Goal: Transaction & Acquisition: Purchase product/service

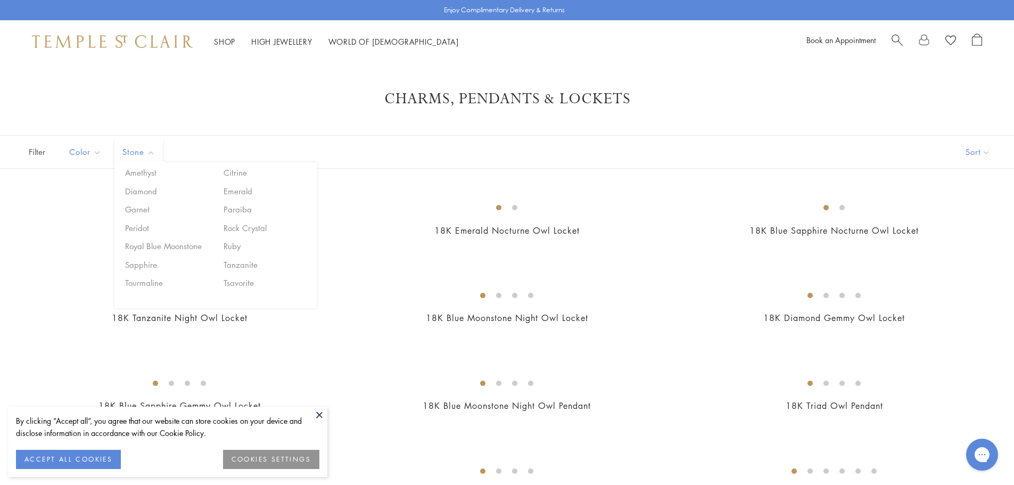
click at [140, 149] on span "Stone" at bounding box center [140, 151] width 46 height 13
click at [976, 222] on button "Price, low to high" at bounding box center [968, 227] width 108 height 26
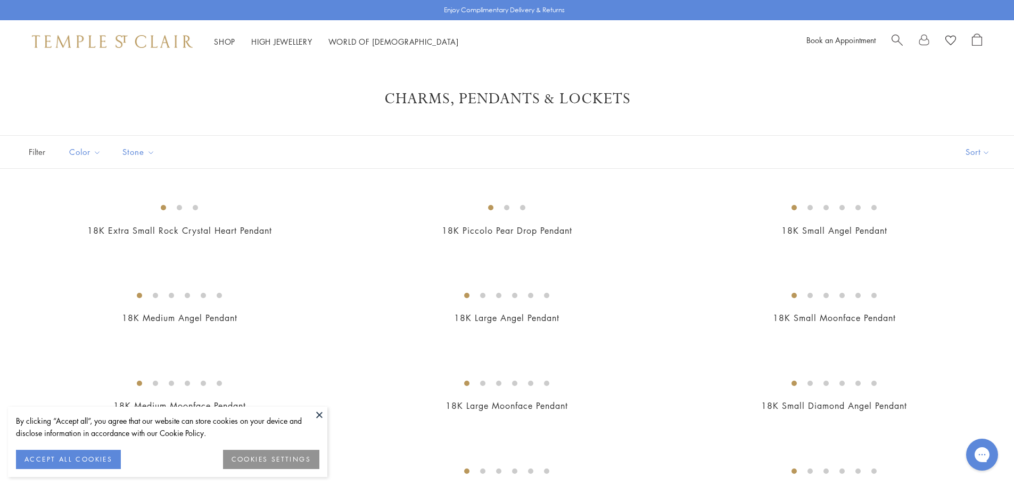
click at [319, 416] on button at bounding box center [319, 415] width 16 height 16
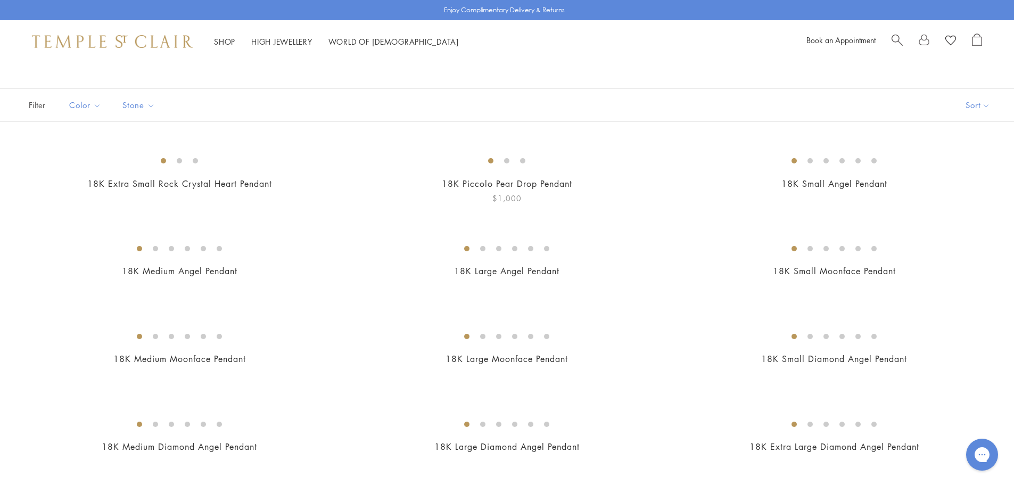
scroll to position [106, 0]
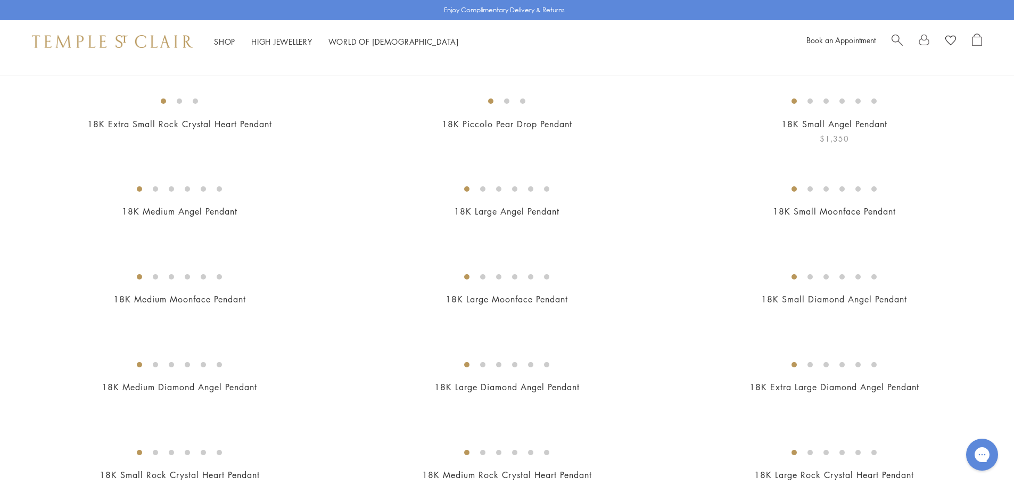
click at [0, 0] on img at bounding box center [0, 0] width 0 height 0
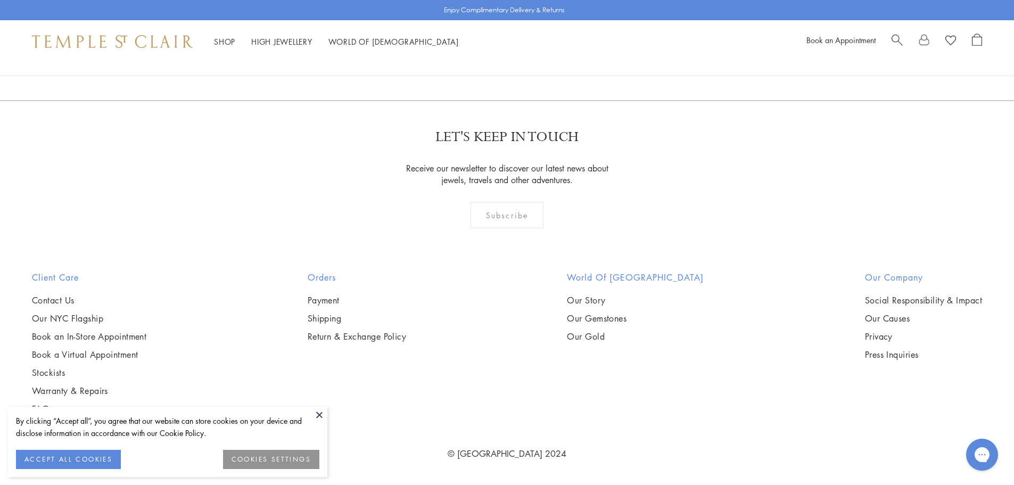
scroll to position [8251, 0]
click at [489, 57] on link "2" at bounding box center [490, 42] width 35 height 29
click at [470, 58] on link "1" at bounding box center [472, 43] width 35 height 29
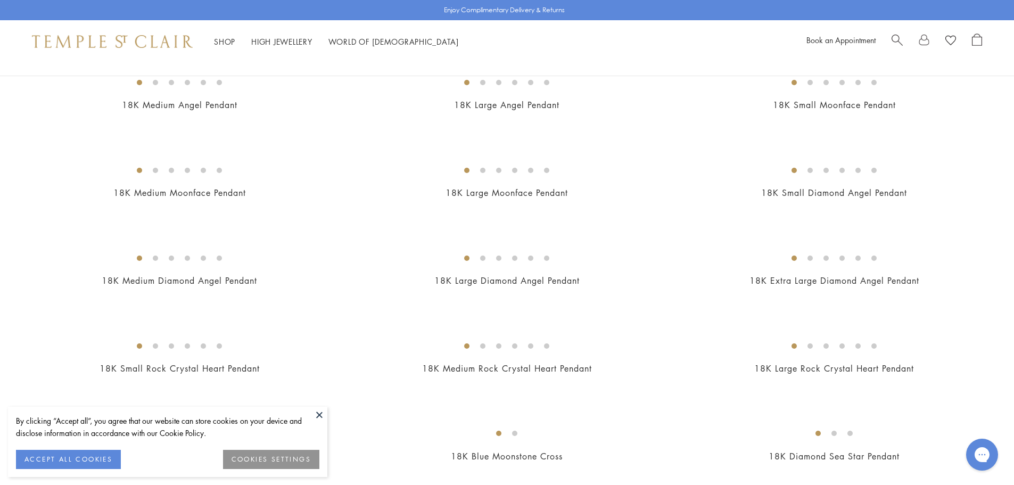
click at [0, 0] on img at bounding box center [0, 0] width 0 height 0
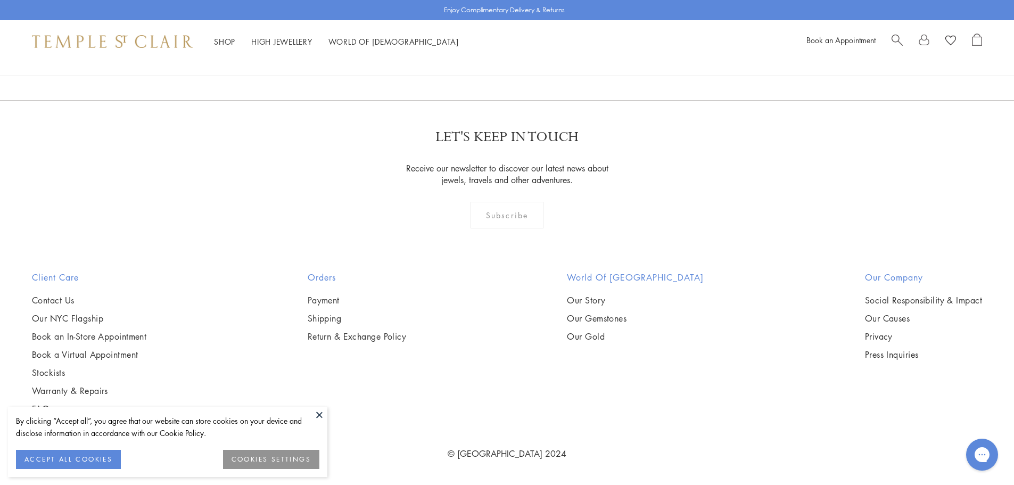
scroll to position [3194, 0]
click at [0, 0] on img at bounding box center [0, 0] width 0 height 0
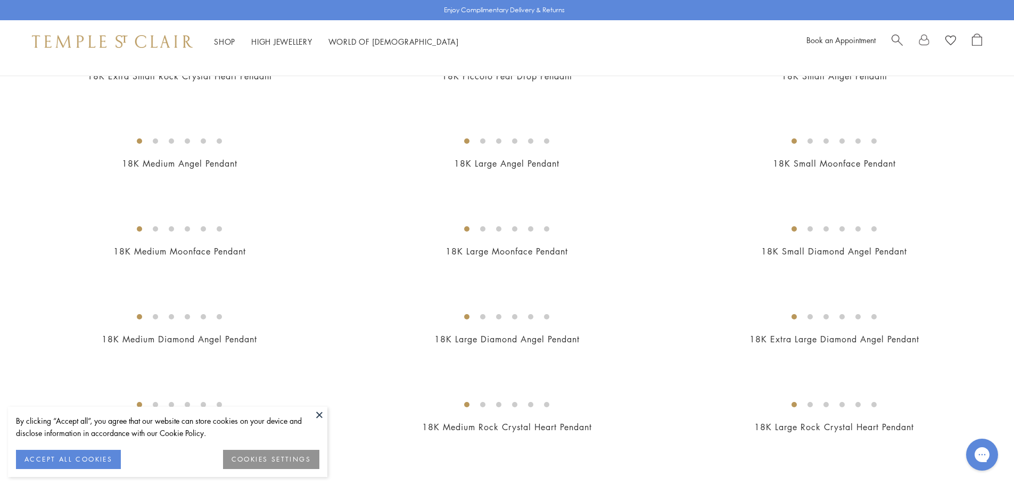
scroll to position [160, 0]
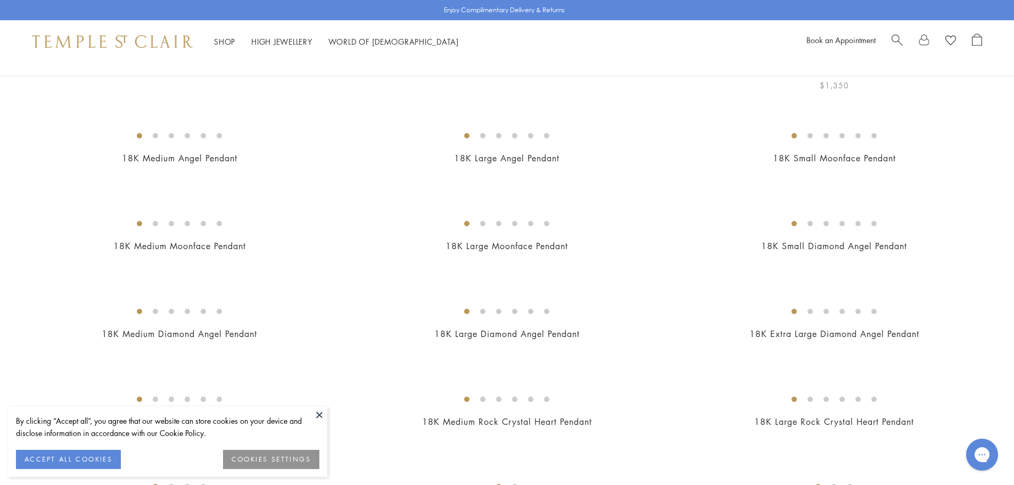
click at [0, 0] on img at bounding box center [0, 0] width 0 height 0
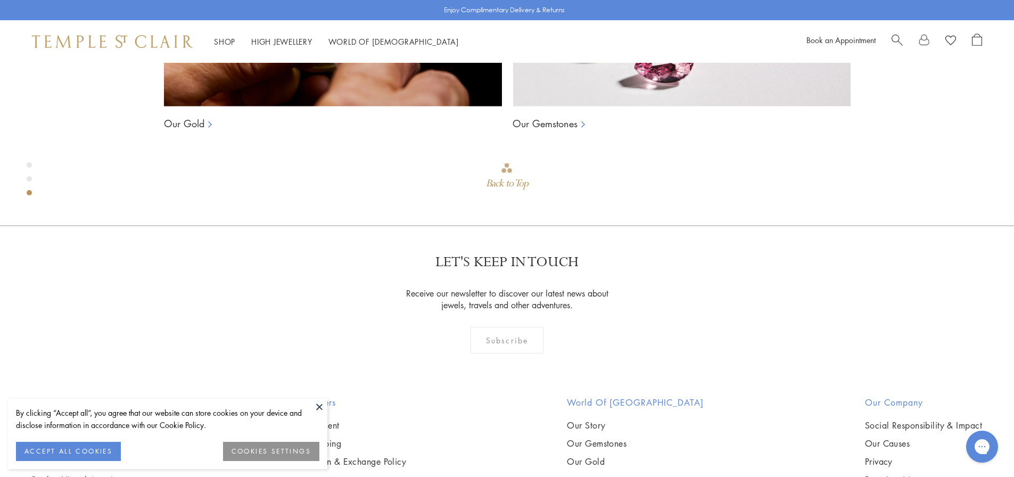
scroll to position [1120, 0]
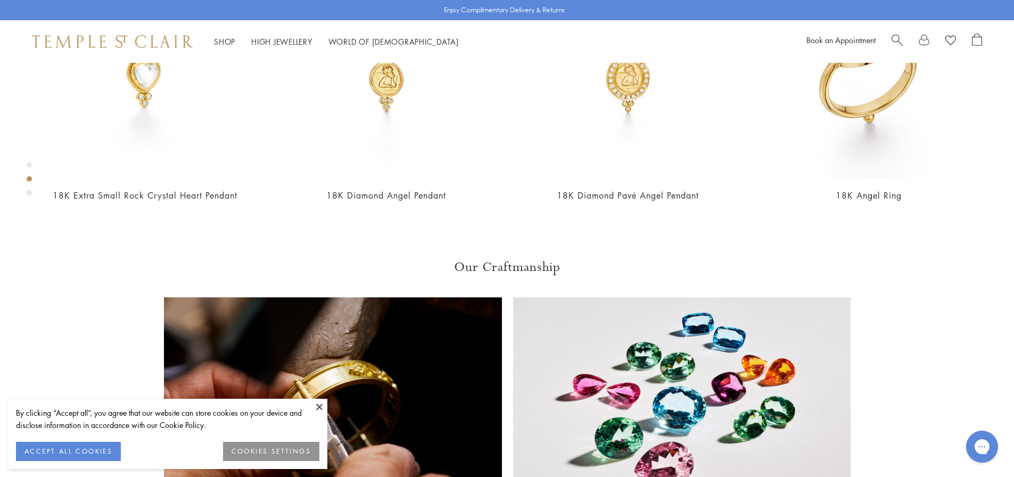
scroll to position [640, 0]
